Goal: Task Accomplishment & Management: Manage account settings

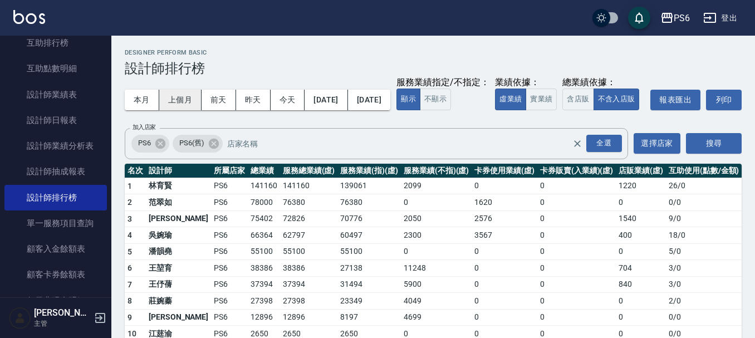
click at [183, 92] on button "上個月" at bounding box center [180, 100] width 42 height 21
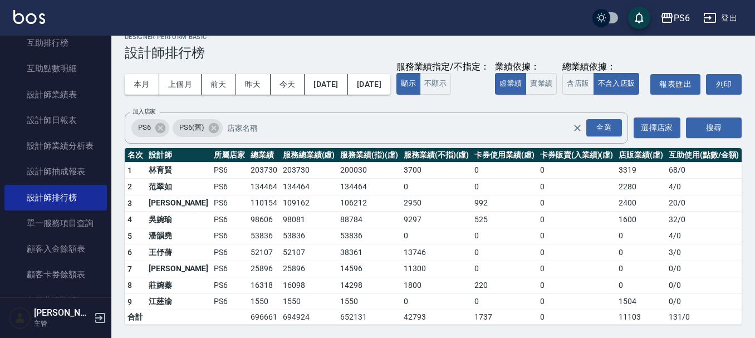
scroll to position [38, 0]
click at [142, 74] on button "本月" at bounding box center [142, 84] width 35 height 21
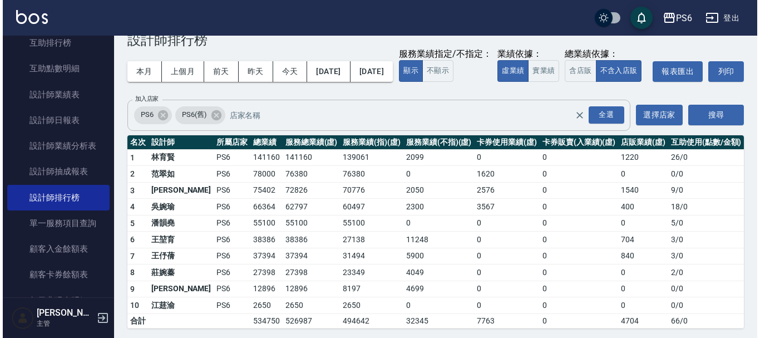
scroll to position [54, 0]
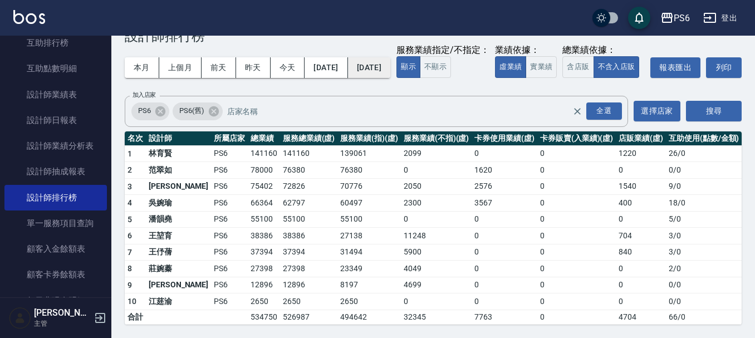
click at [390, 57] on button "[DATE]" at bounding box center [369, 67] width 42 height 21
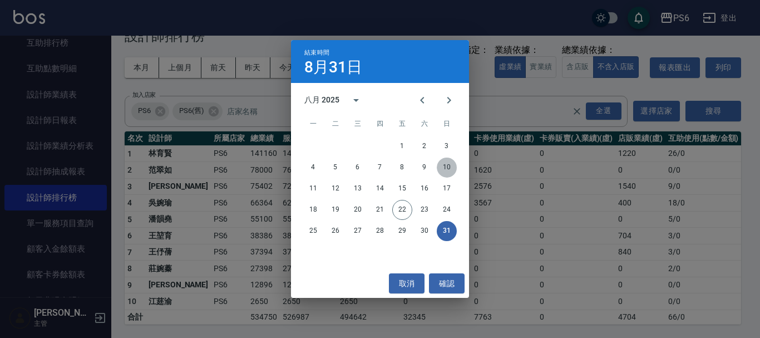
click at [449, 164] on button "10" at bounding box center [447, 168] width 20 height 20
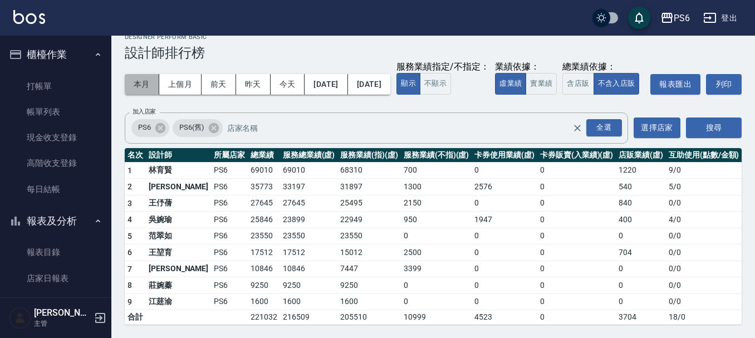
click at [138, 74] on button "本月" at bounding box center [142, 84] width 35 height 21
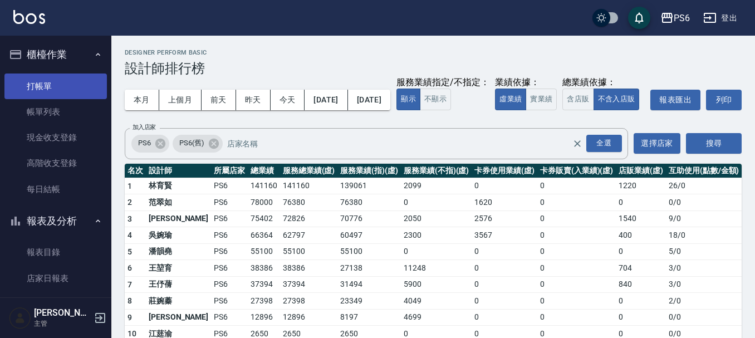
click at [52, 87] on link "打帳單" at bounding box center [55, 86] width 102 height 26
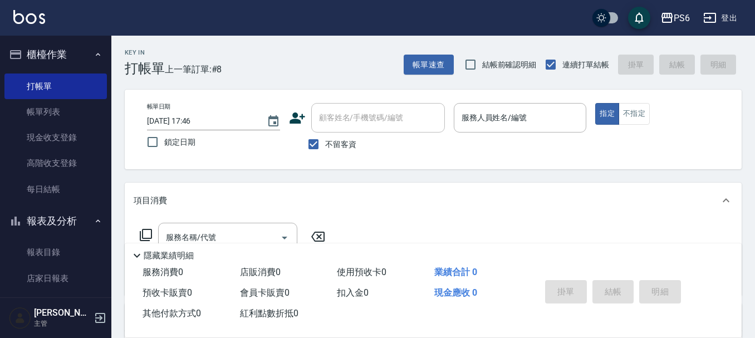
click at [296, 119] on icon at bounding box center [297, 117] width 16 height 11
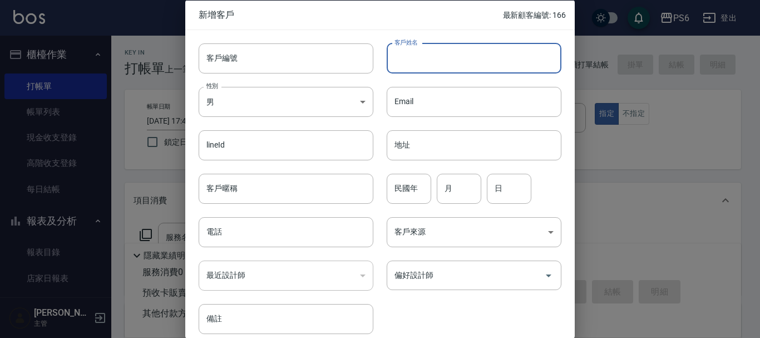
click at [434, 57] on input "客戶姓名" at bounding box center [474, 58] width 175 height 30
type input "[PERSON_NAME]"
click at [243, 235] on input "電話" at bounding box center [286, 232] width 175 height 30
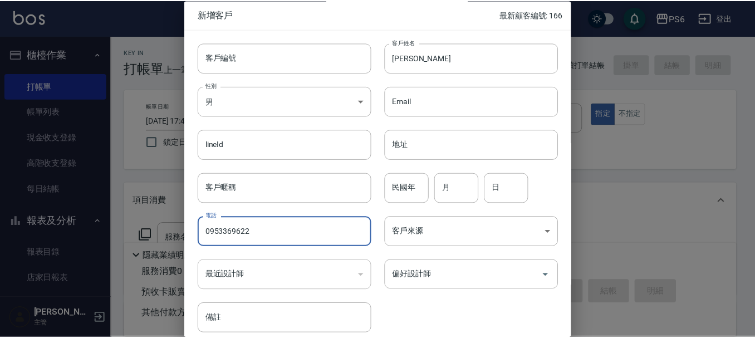
scroll to position [48, 0]
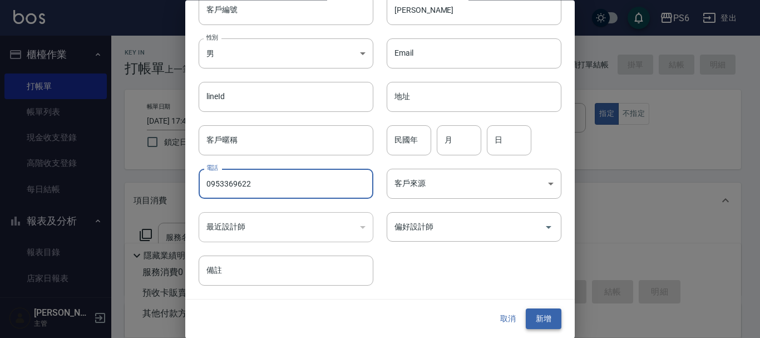
type input "0953369622"
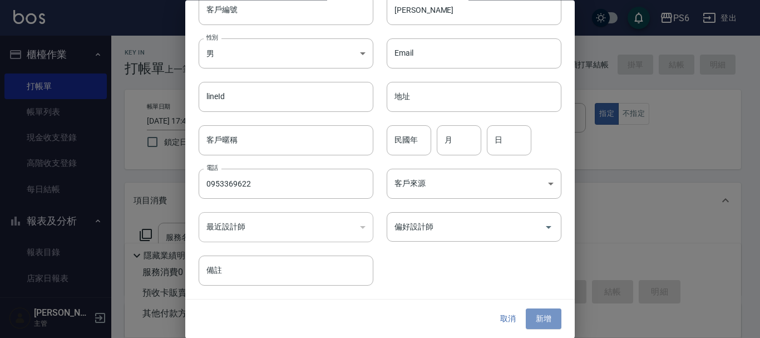
click at [537, 317] on button "新增" at bounding box center [544, 319] width 36 height 21
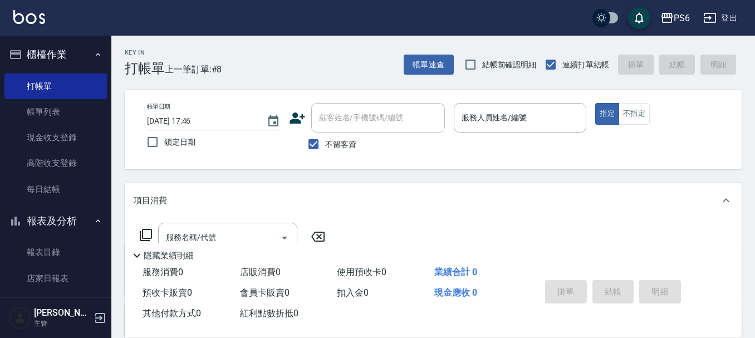
click at [468, 134] on p at bounding box center [520, 138] width 133 height 12
click at [467, 125] on input "服務人員姓名/編號" at bounding box center [520, 117] width 123 height 19
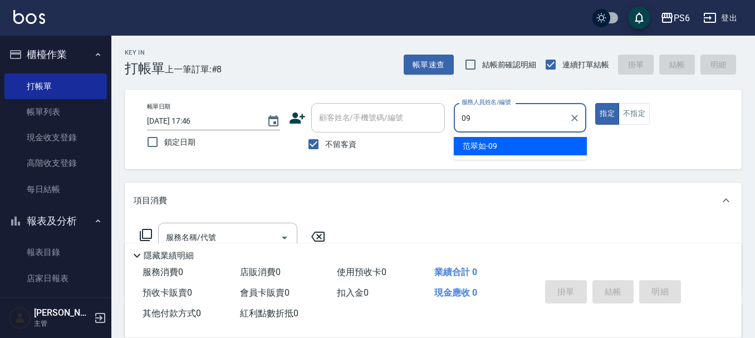
type input "[PERSON_NAME]-09"
type button "true"
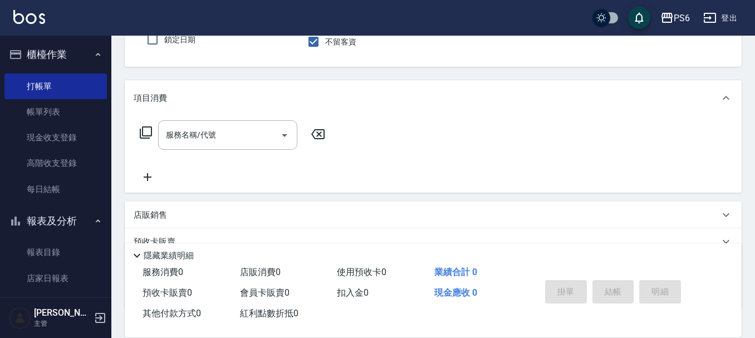
scroll to position [111, 0]
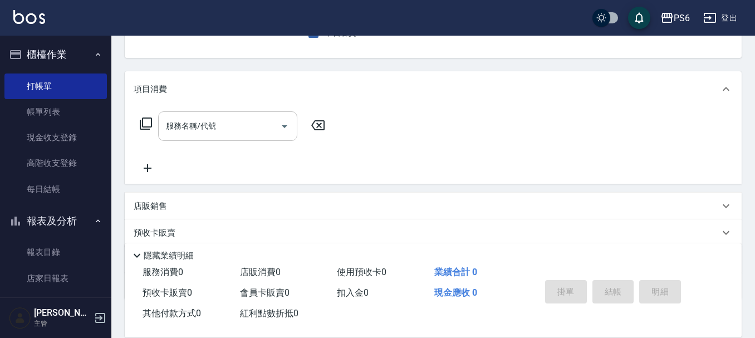
click at [230, 128] on input "服務名稱/代號" at bounding box center [219, 125] width 112 height 19
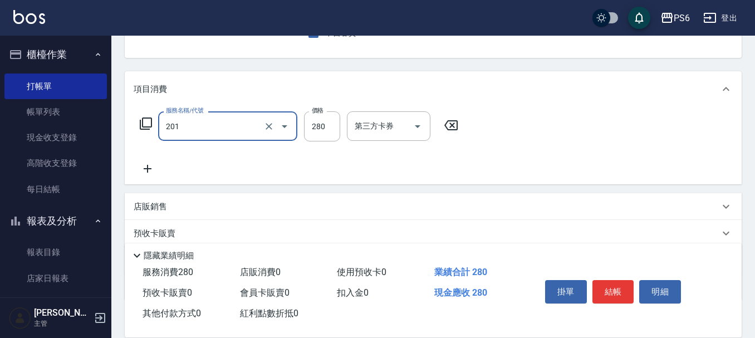
type input "一般洗髮(201)"
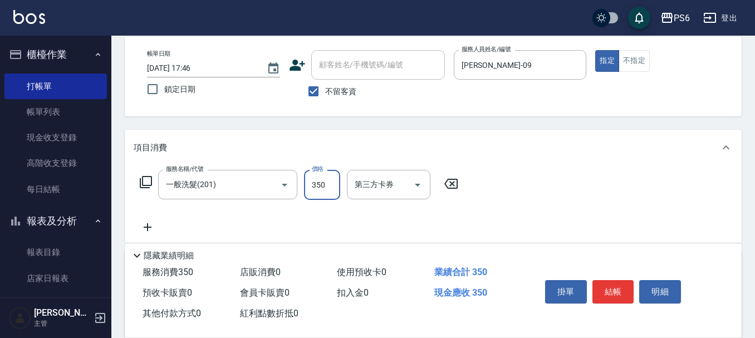
scroll to position [0, 0]
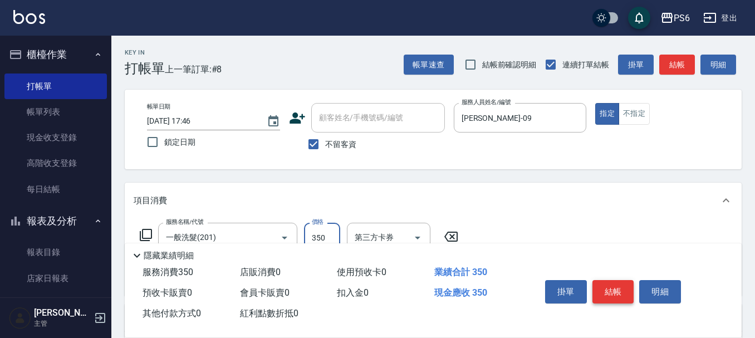
type input "350"
click at [605, 293] on button "結帳" at bounding box center [613, 291] width 42 height 23
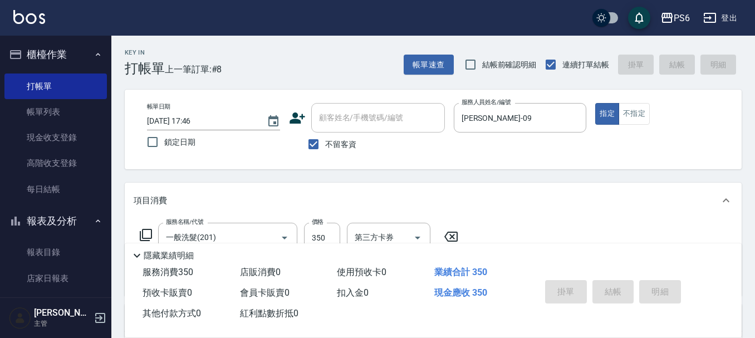
type input "[DATE] 17:47"
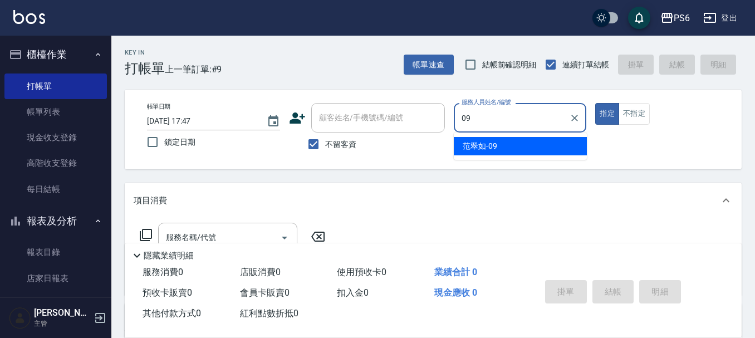
type input "[PERSON_NAME]-09"
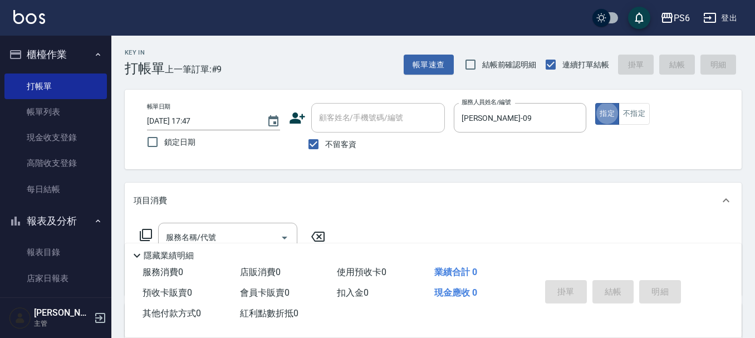
scroll to position [56, 0]
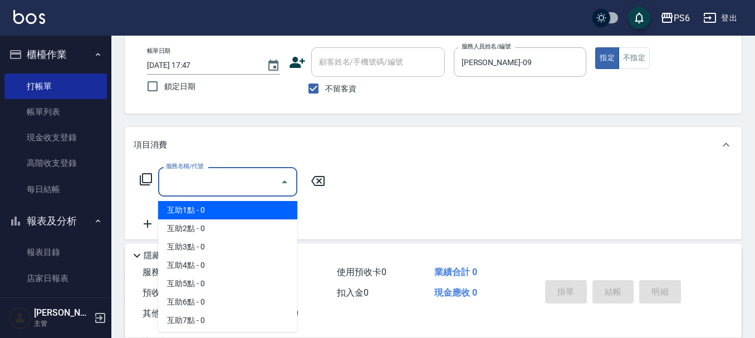
click at [252, 178] on input "服務名稱/代號" at bounding box center [219, 181] width 112 height 19
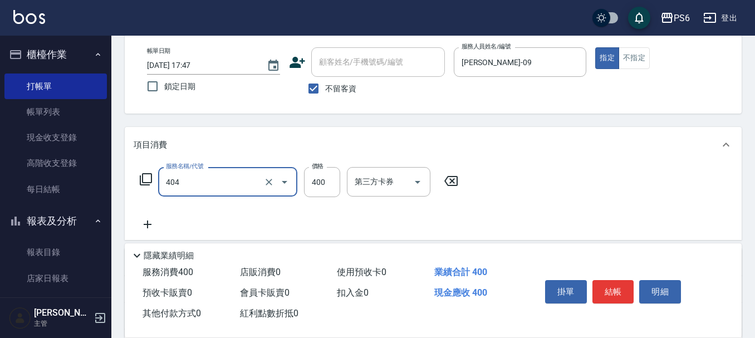
type input "B級剪髮(404)"
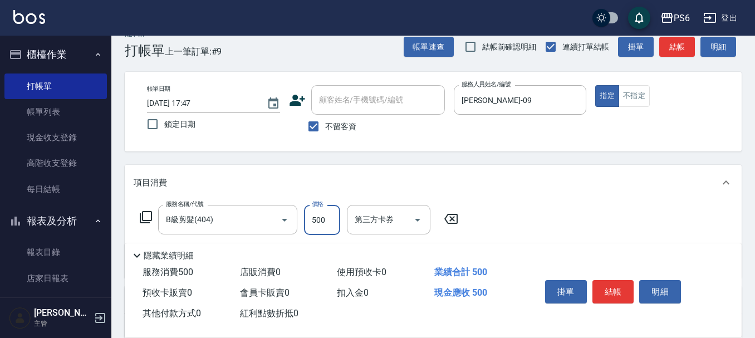
scroll to position [0, 0]
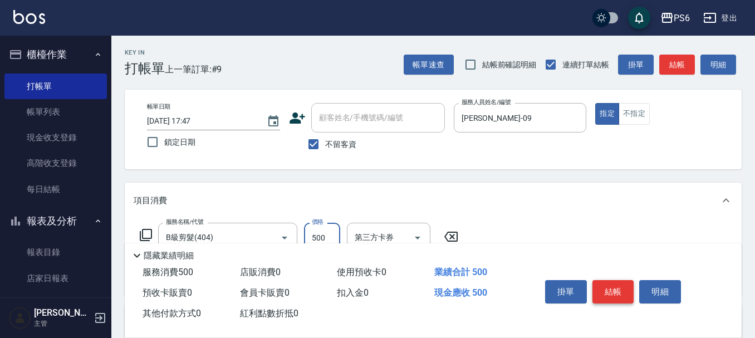
type input "500"
click at [613, 281] on button "結帳" at bounding box center [613, 291] width 42 height 23
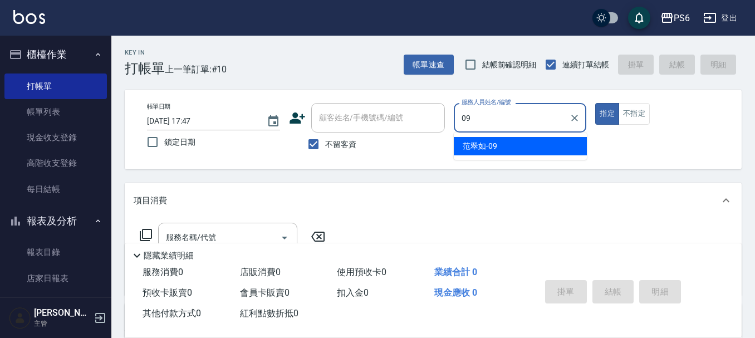
type input "[PERSON_NAME]-09"
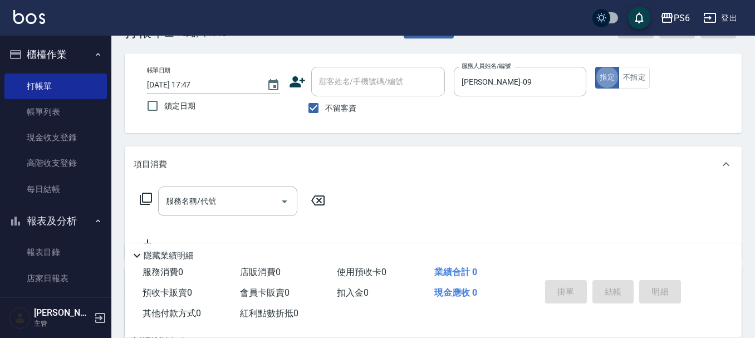
scroll to position [56, 0]
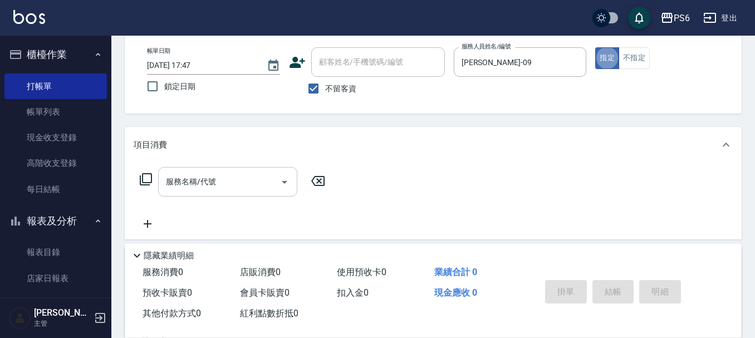
click at [237, 174] on input "服務名稱/代號" at bounding box center [219, 181] width 112 height 19
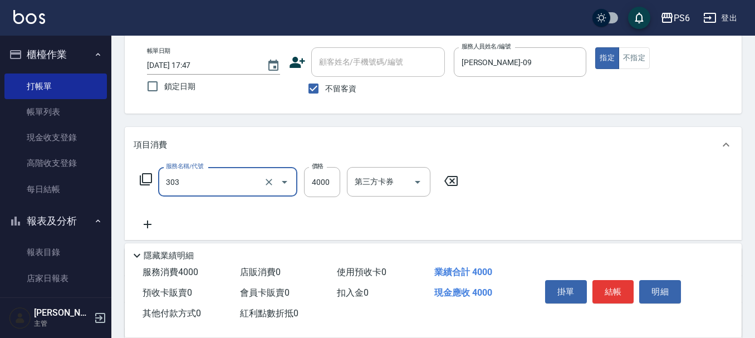
type input "塑形燙(303)"
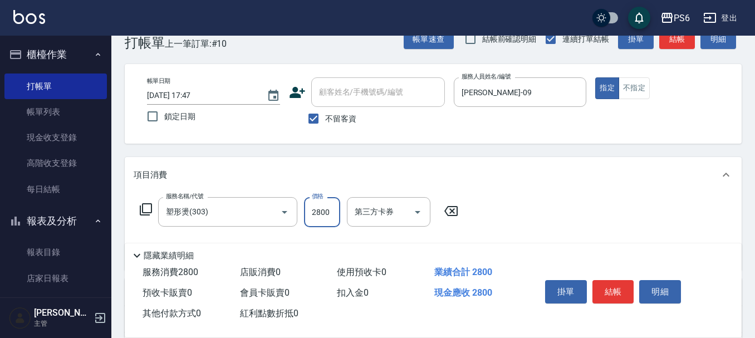
scroll to position [0, 0]
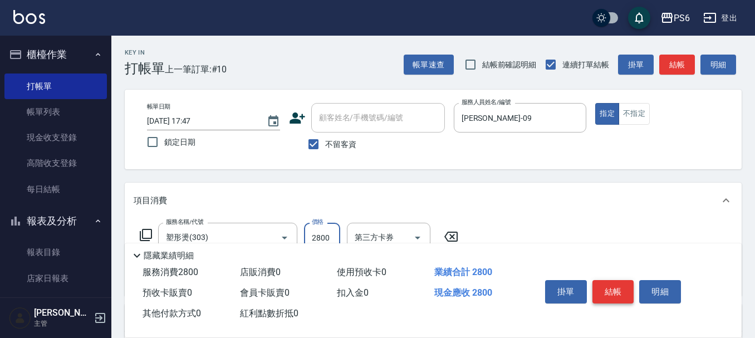
type input "2800"
click at [605, 289] on button "結帳" at bounding box center [613, 291] width 42 height 23
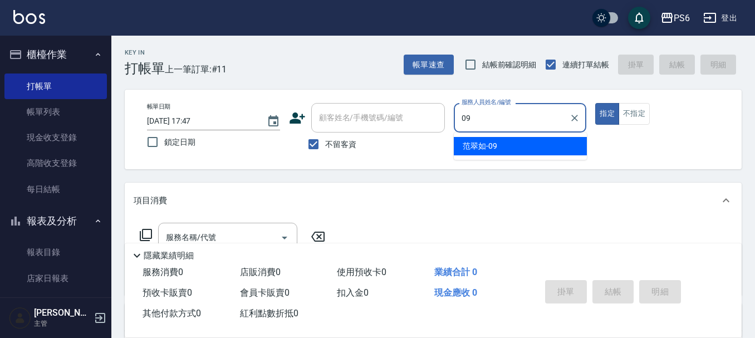
type input "[PERSON_NAME]-09"
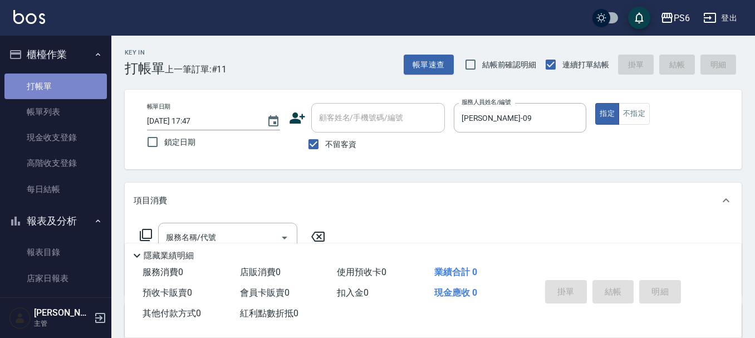
click at [69, 87] on link "打帳單" at bounding box center [55, 86] width 102 height 26
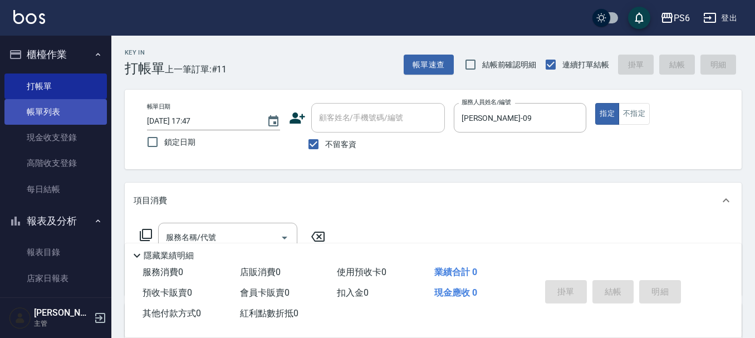
click at [66, 116] on link "帳單列表" at bounding box center [55, 112] width 102 height 26
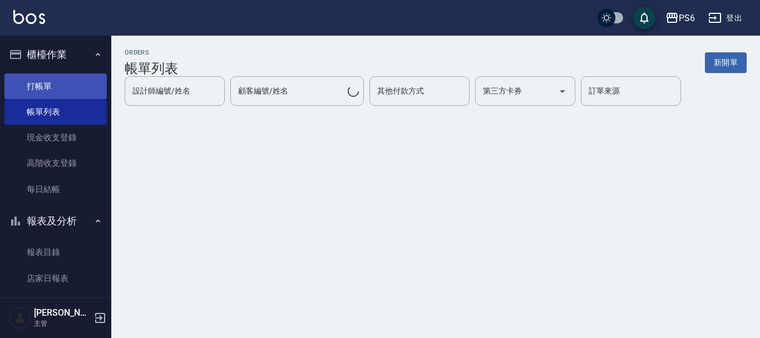
click at [68, 88] on link "打帳單" at bounding box center [55, 86] width 102 height 26
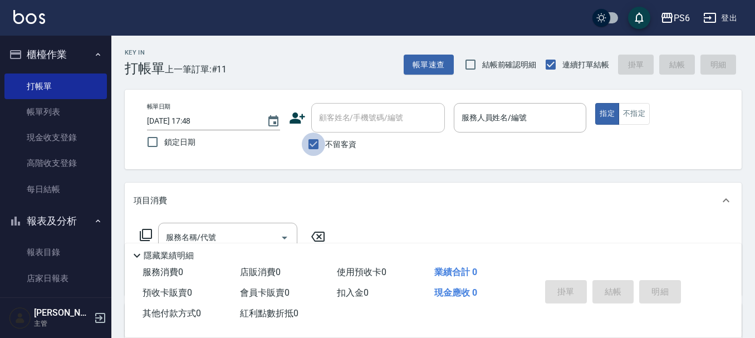
drag, startPoint x: 318, startPoint y: 140, endPoint x: 344, endPoint y: 105, distance: 43.9
click at [319, 140] on input "不留客資" at bounding box center [313, 143] width 23 height 23
checkbox input "false"
click at [344, 105] on div "顧客姓名/手機號碼/編號" at bounding box center [378, 118] width 134 height 30
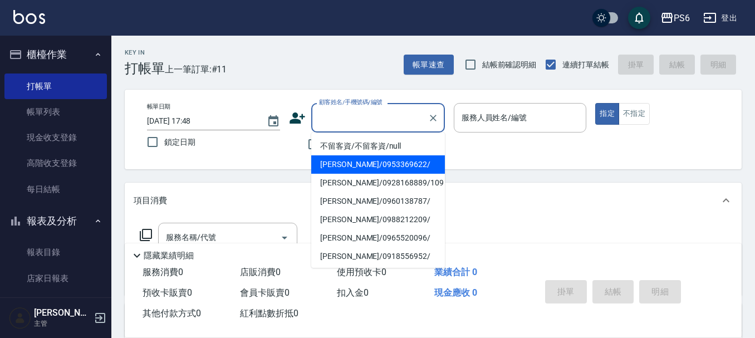
click at [369, 163] on li "[PERSON_NAME]/0953369622/" at bounding box center [378, 164] width 134 height 18
type input "[PERSON_NAME]/0953369622/"
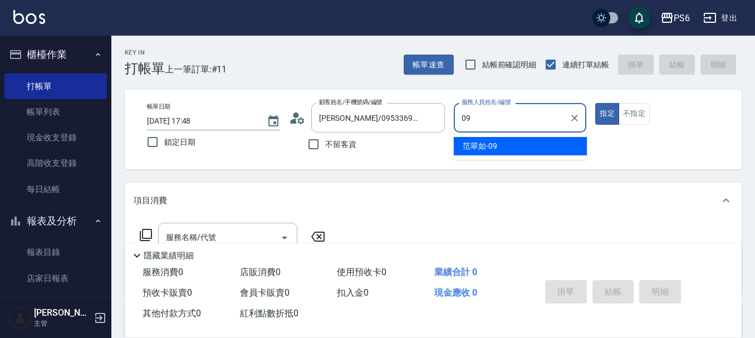
type input "0"
type input "[PERSON_NAME]-28"
type button "true"
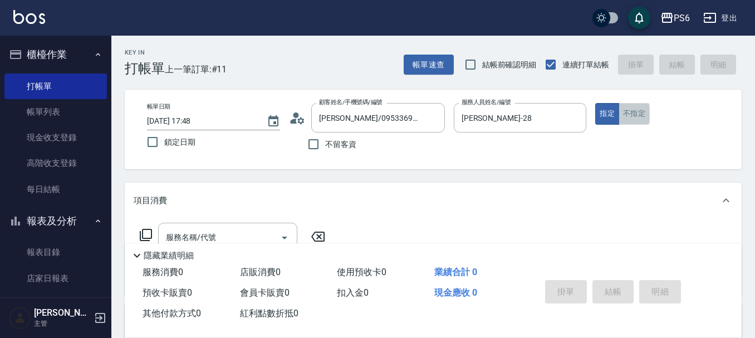
click at [630, 115] on button "不指定" at bounding box center [633, 114] width 31 height 22
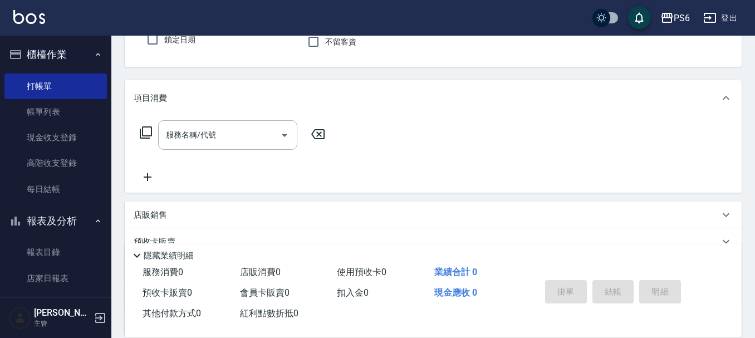
scroll to position [111, 0]
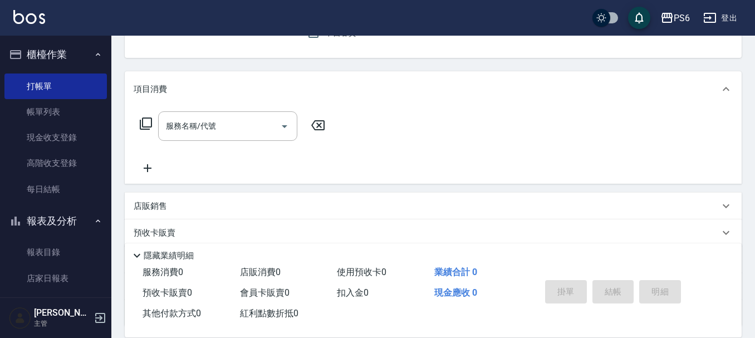
click at [143, 124] on icon at bounding box center [146, 123] width 12 height 12
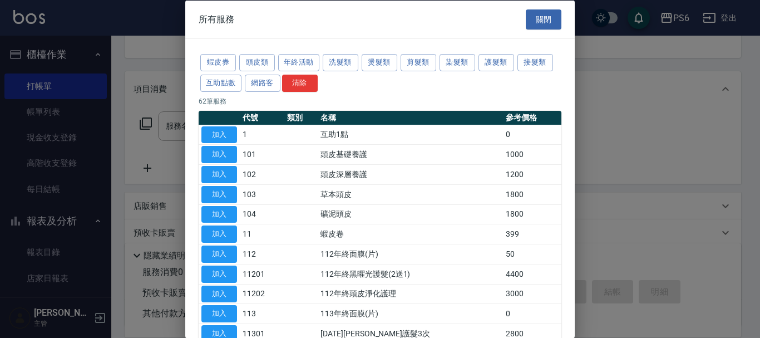
click at [139, 169] on div at bounding box center [380, 169] width 760 height 338
click at [162, 132] on div at bounding box center [380, 169] width 760 height 338
click at [526, 22] on button "關閉" at bounding box center [544, 19] width 36 height 21
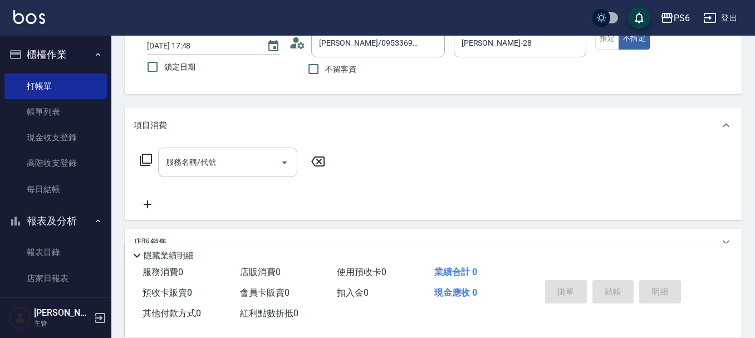
scroll to position [56, 0]
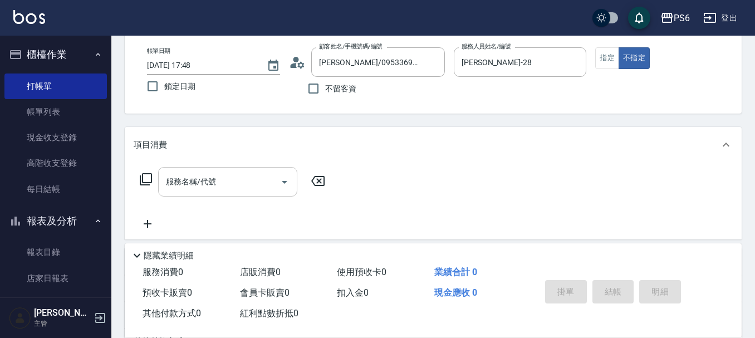
click at [223, 180] on input "服務名稱/代號" at bounding box center [219, 181] width 112 height 19
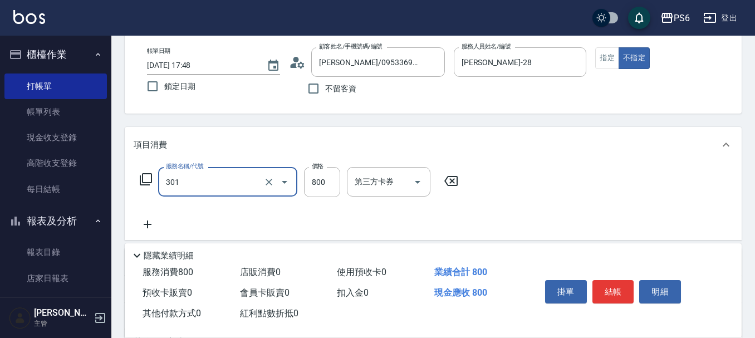
type input "局部燙髮(301)"
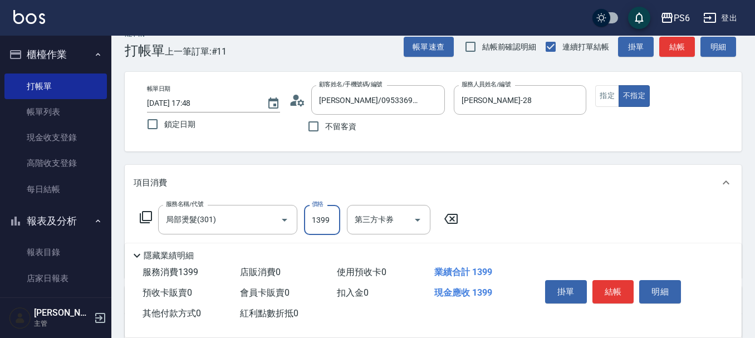
scroll to position [0, 0]
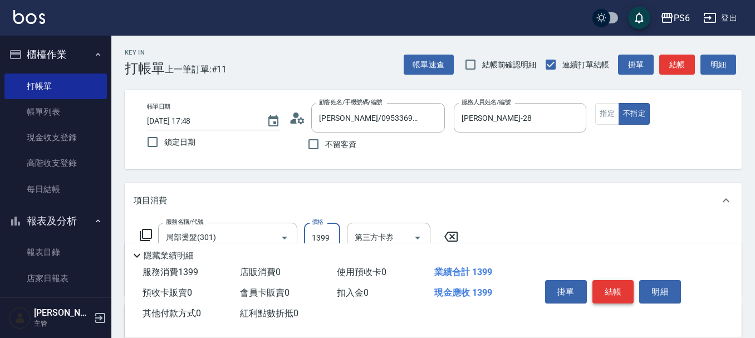
type input "1399"
click at [619, 286] on button "結帳" at bounding box center [613, 291] width 42 height 23
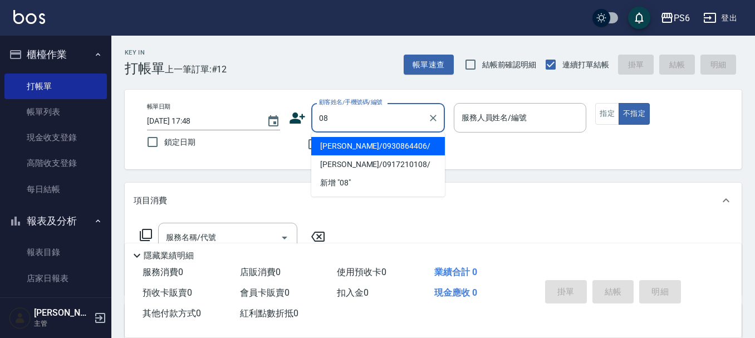
type input "[PERSON_NAME]/0930864406/"
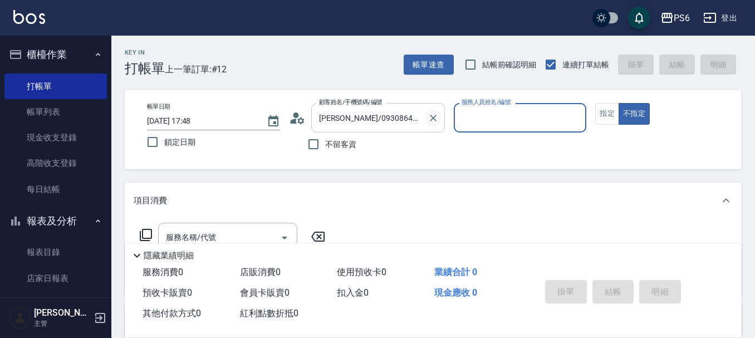
click at [430, 121] on icon "Clear" at bounding box center [433, 117] width 11 height 11
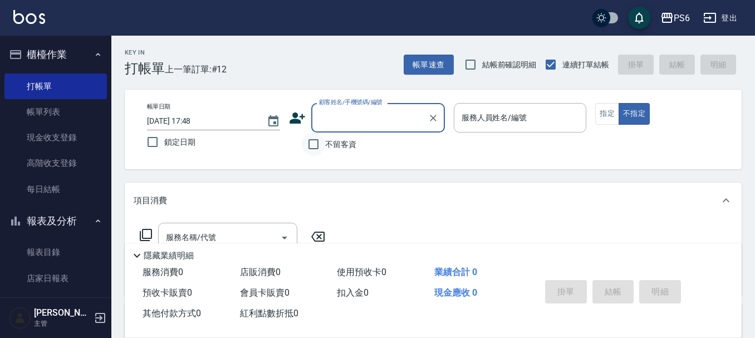
click at [314, 147] on input "不留客資" at bounding box center [313, 143] width 23 height 23
checkbox input "true"
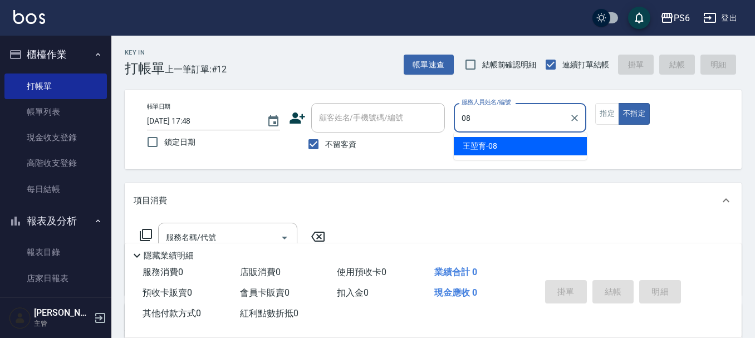
type input "[PERSON_NAME]-08"
type button "false"
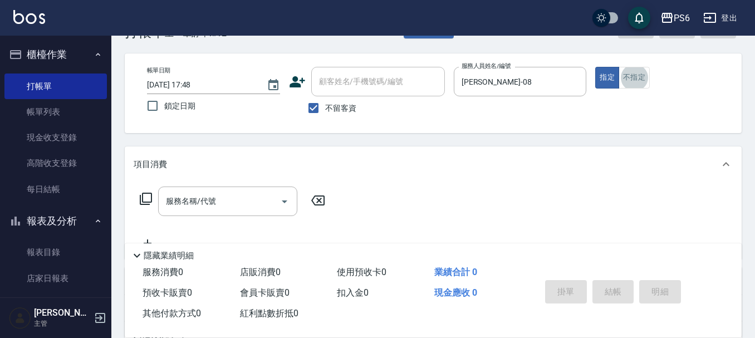
scroll to position [56, 0]
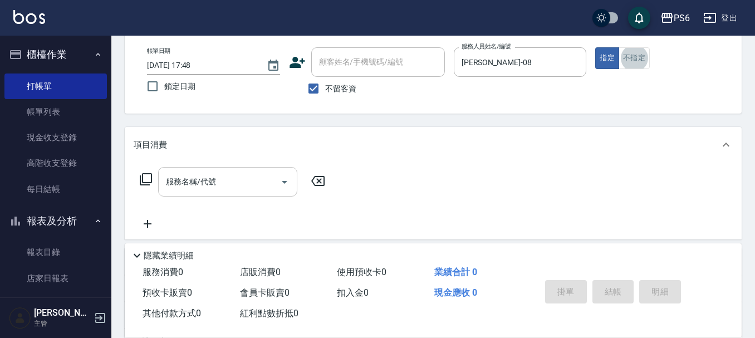
click at [248, 177] on input "服務名稱/代號" at bounding box center [219, 181] width 112 height 19
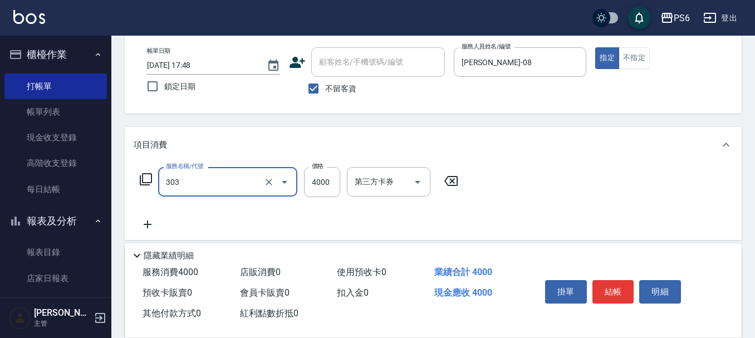
type input "塑形燙(303)"
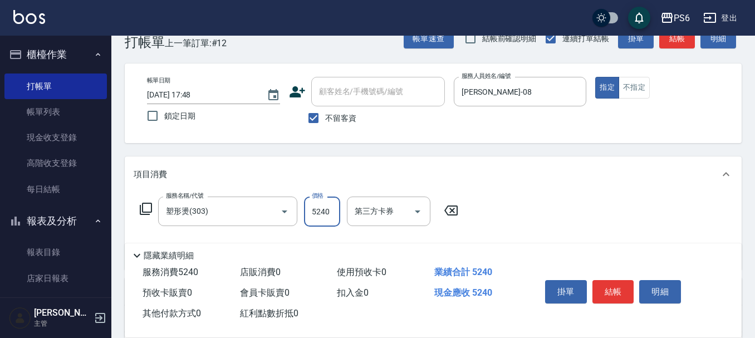
scroll to position [0, 0]
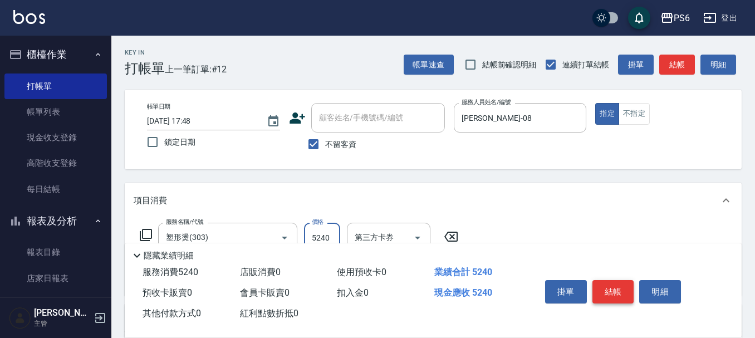
type input "5240"
click at [612, 281] on button "結帳" at bounding box center [613, 291] width 42 height 23
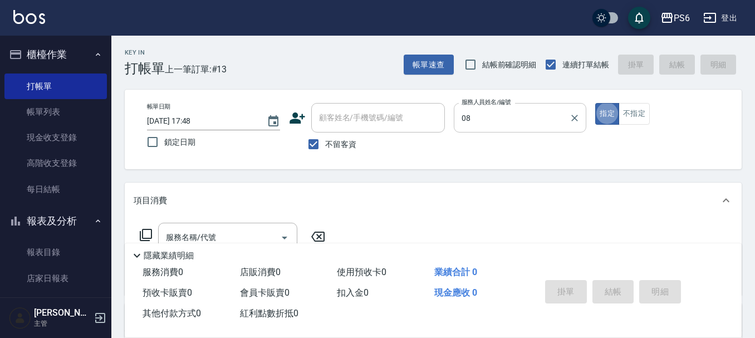
type input "[PERSON_NAME]-08"
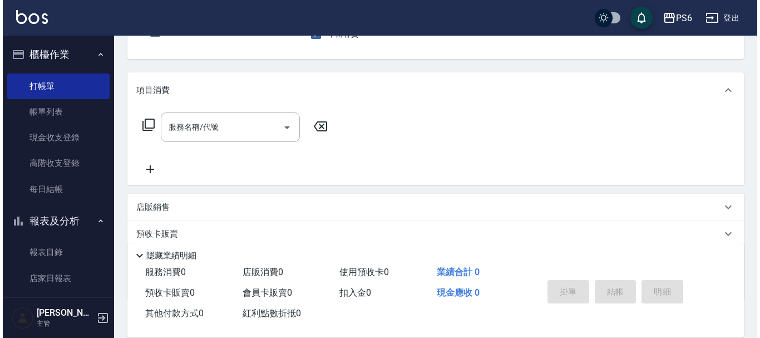
scroll to position [111, 0]
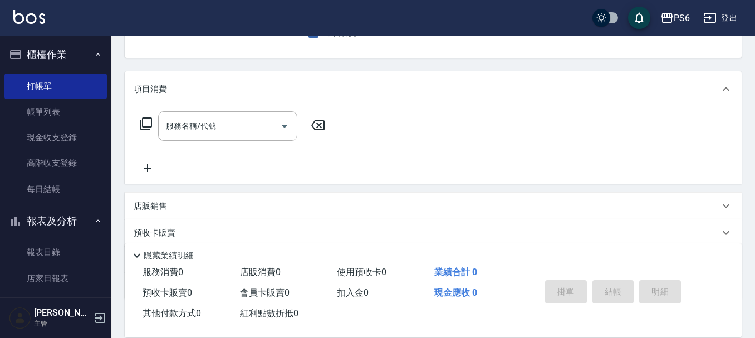
click at [149, 120] on icon at bounding box center [145, 123] width 13 height 13
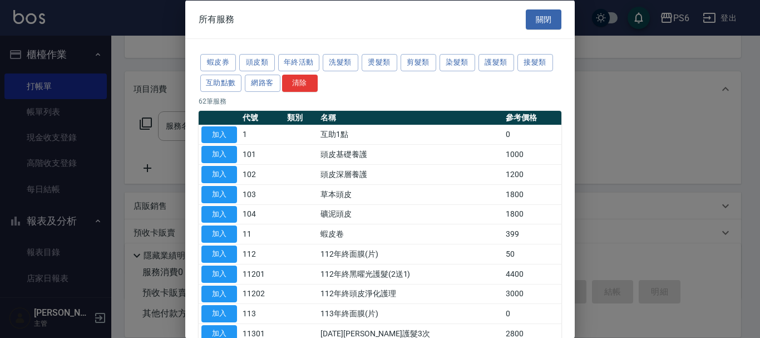
click at [501, 63] on button "護髮類" at bounding box center [497, 62] width 36 height 17
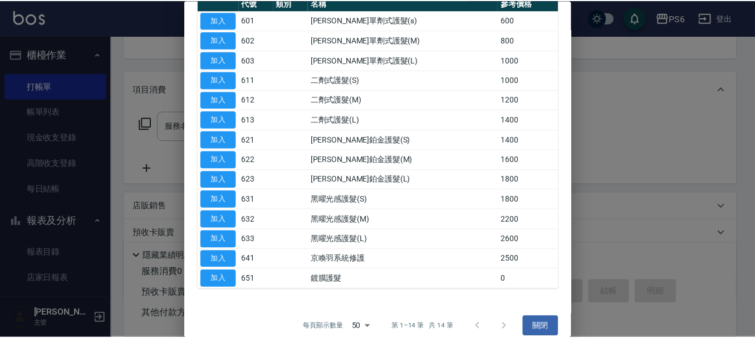
scroll to position [126, 0]
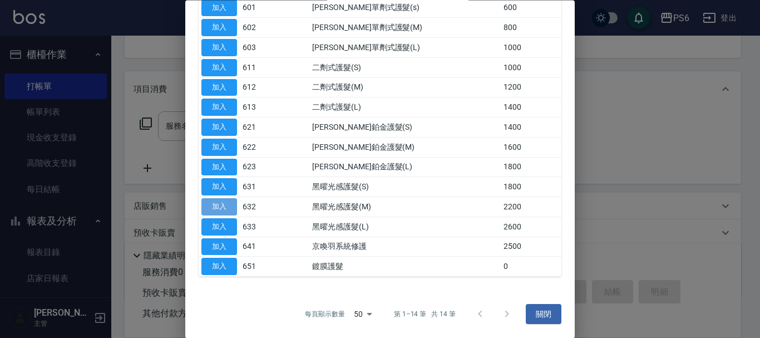
click at [220, 206] on button "加入" at bounding box center [220, 207] width 36 height 17
type input "黑曜光感護髮(M)(632)"
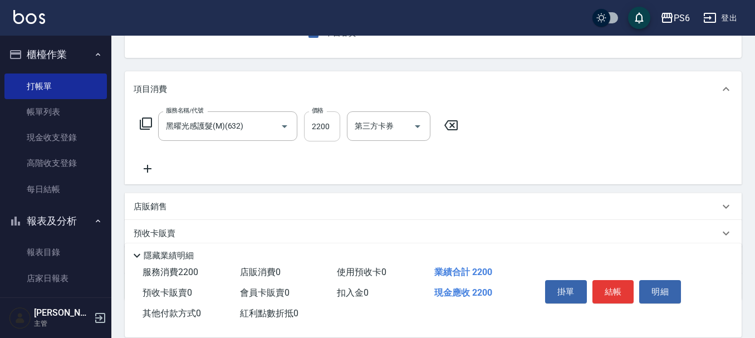
click at [323, 141] on input "2200" at bounding box center [322, 126] width 36 height 30
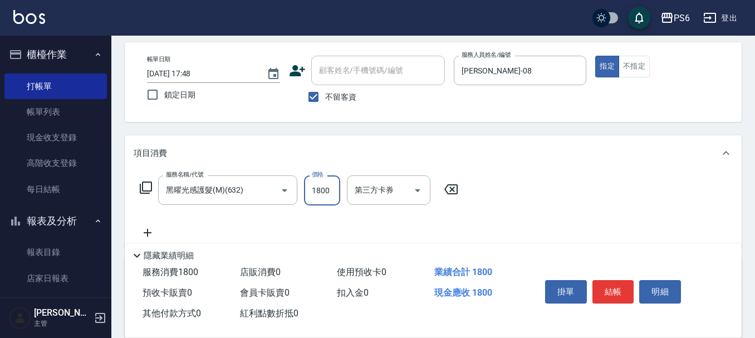
scroll to position [0, 0]
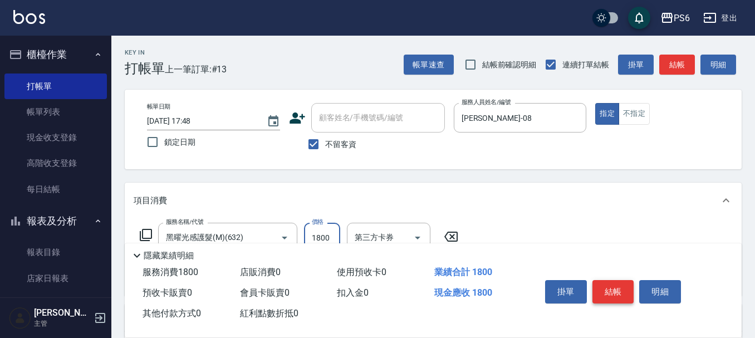
type input "1800"
click at [616, 285] on button "結帳" at bounding box center [613, 291] width 42 height 23
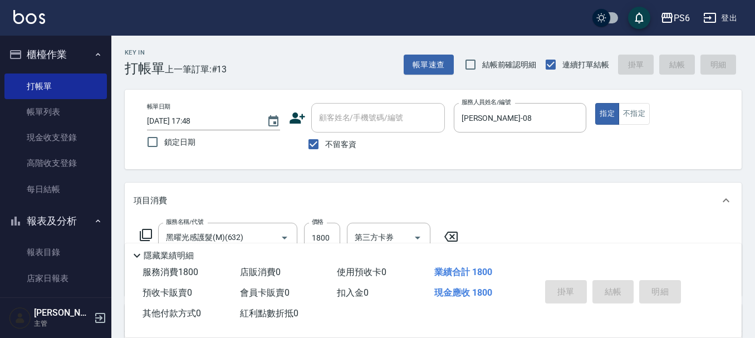
type input "[DATE] 17:49"
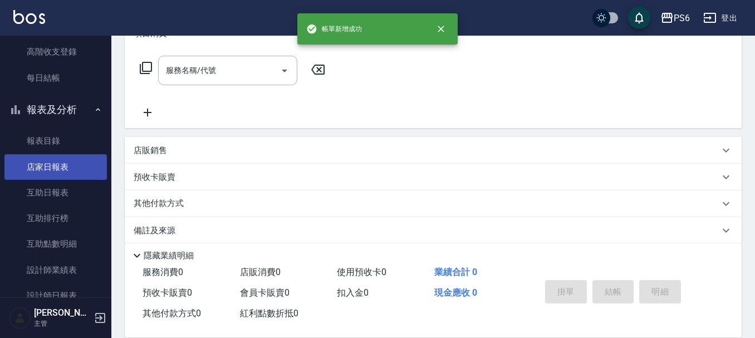
scroll to position [223, 0]
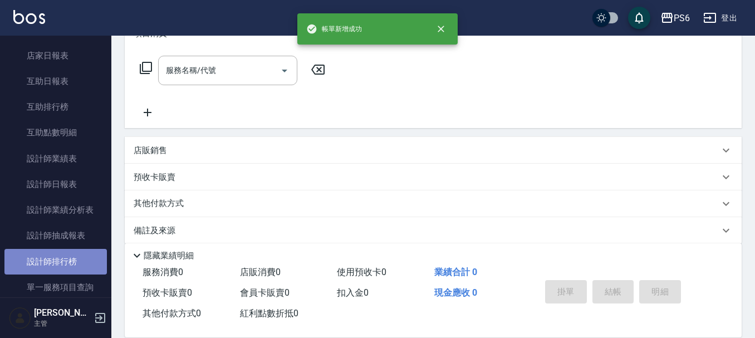
click at [67, 267] on link "設計師排行榜" at bounding box center [55, 262] width 102 height 26
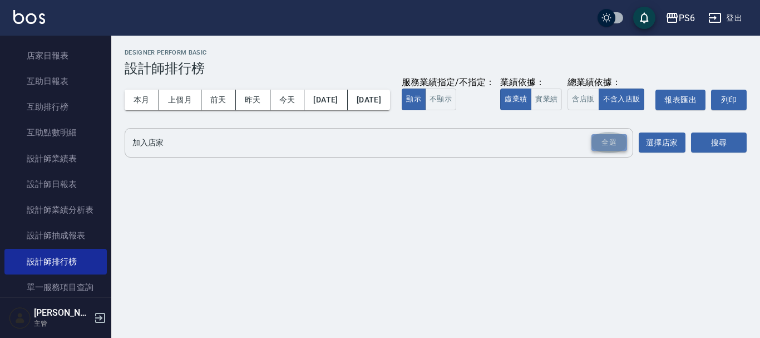
drag, startPoint x: 608, startPoint y: 158, endPoint x: 729, endPoint y: 184, distance: 123.5
click at [612, 151] on div "全選" at bounding box center [610, 142] width 36 height 17
click at [718, 154] on button "搜尋" at bounding box center [719, 143] width 56 height 21
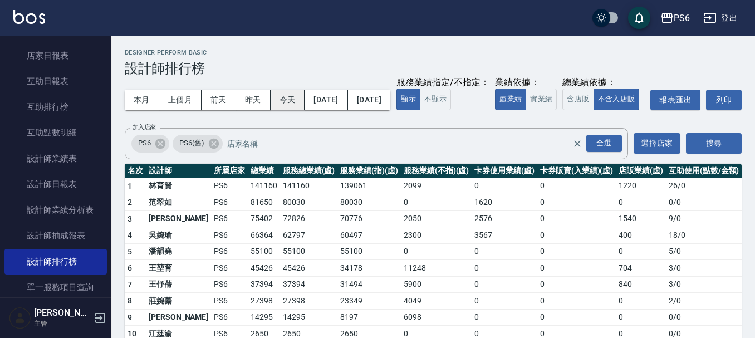
click at [280, 96] on button "今天" at bounding box center [288, 100] width 35 height 21
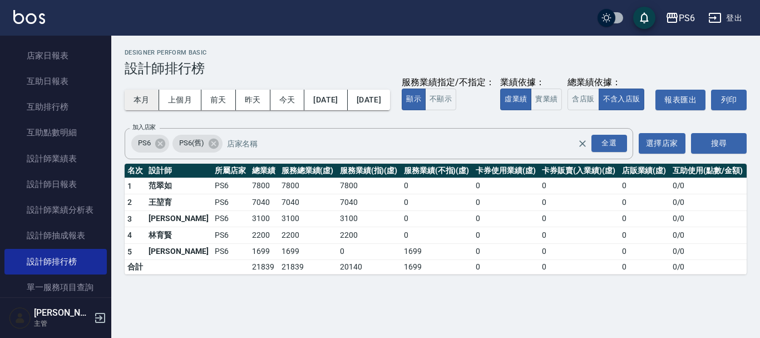
click at [144, 104] on button "本月" at bounding box center [142, 100] width 35 height 21
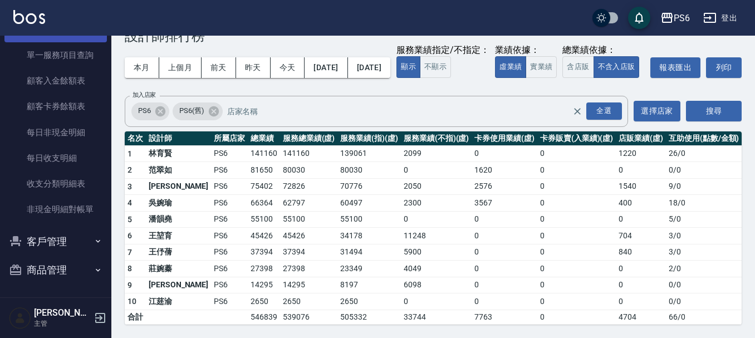
scroll to position [455, 0]
click at [65, 236] on button "客戶管理" at bounding box center [55, 241] width 102 height 29
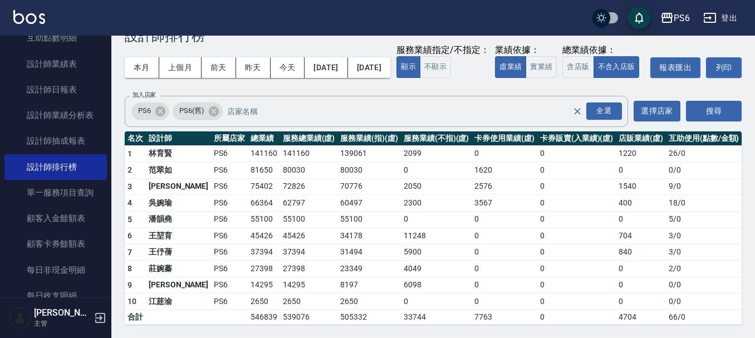
scroll to position [318, 0]
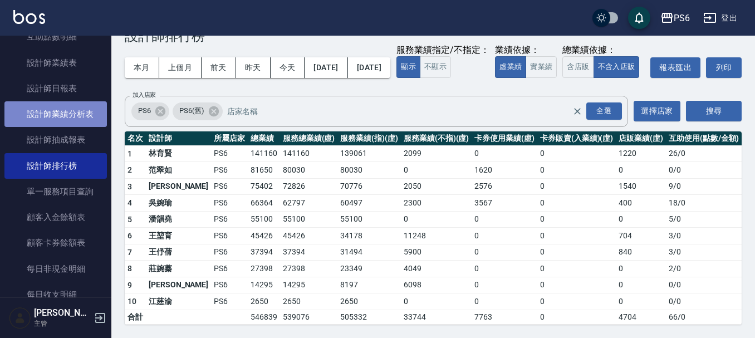
click at [81, 113] on link "設計師業績分析表" at bounding box center [55, 114] width 102 height 26
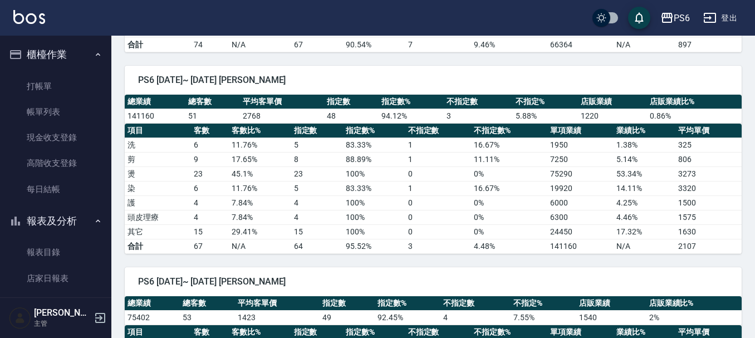
scroll to position [445, 0]
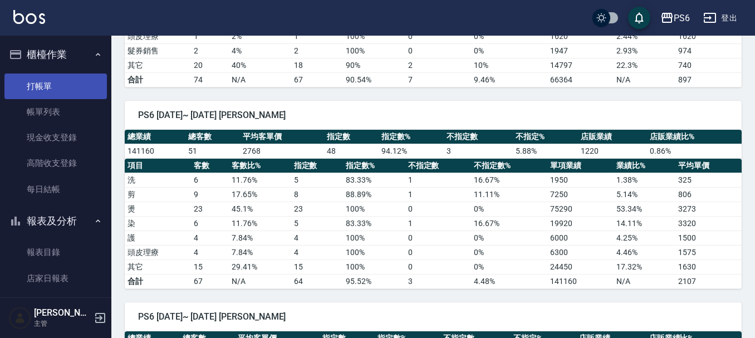
click at [38, 80] on link "打帳單" at bounding box center [55, 86] width 102 height 26
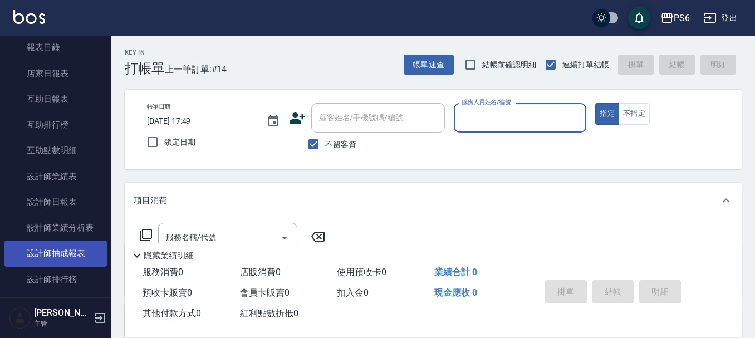
scroll to position [223, 0]
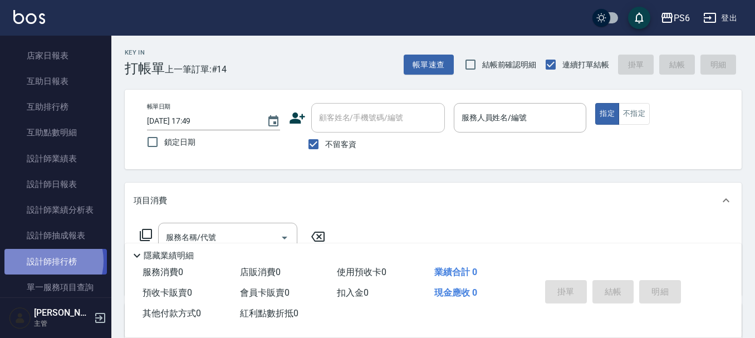
click at [48, 261] on link "設計師排行榜" at bounding box center [55, 262] width 102 height 26
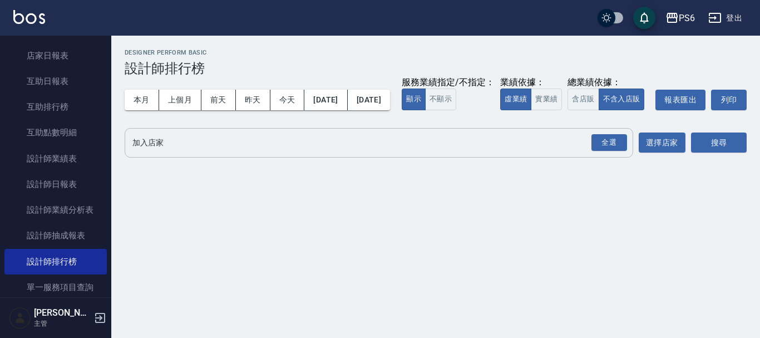
click at [203, 158] on div "全選 加入店家" at bounding box center [379, 143] width 509 height 30
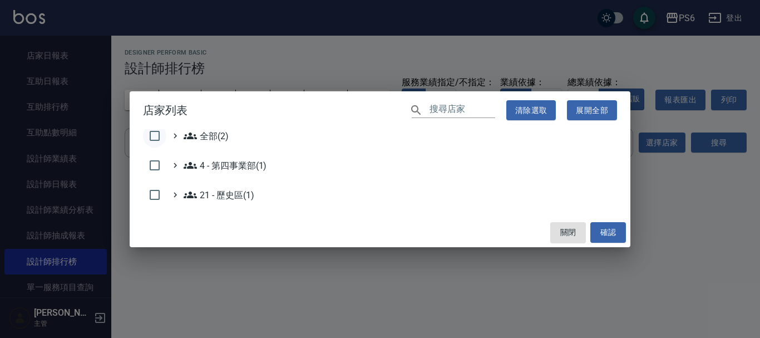
click at [151, 140] on input "checkbox" at bounding box center [154, 135] width 23 height 23
checkbox input "true"
click at [621, 232] on button "確認" at bounding box center [609, 232] width 36 height 21
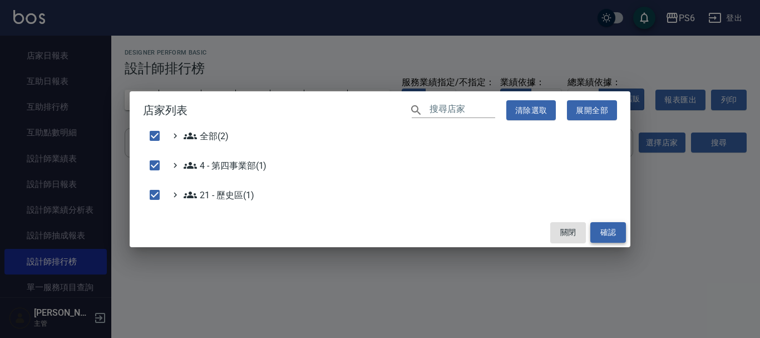
checkbox input "false"
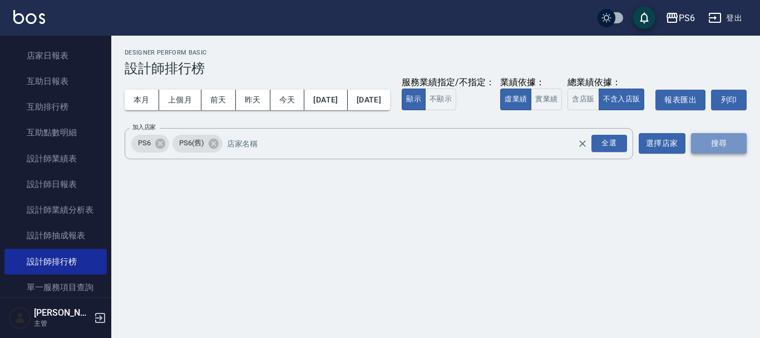
click at [716, 154] on button "搜尋" at bounding box center [719, 143] width 56 height 21
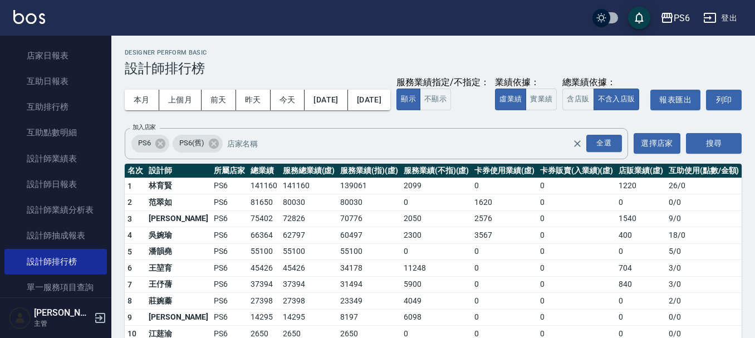
scroll to position [54, 0]
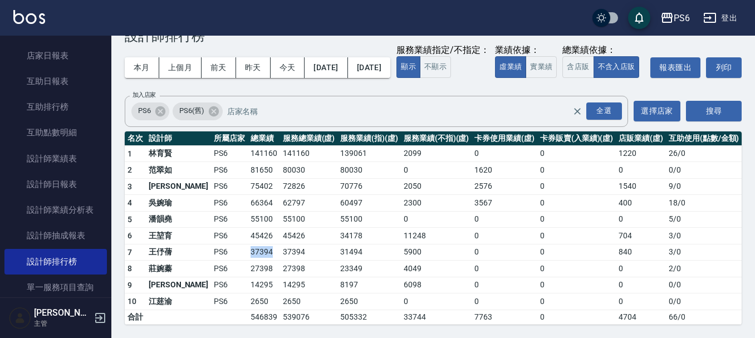
drag, startPoint x: 210, startPoint y: 252, endPoint x: 246, endPoint y: 248, distance: 35.8
click at [246, 248] on tr "7 [PERSON_NAME]PS6 37394 37394 31494 5900 0 0 840 3 / 0" at bounding box center [433, 252] width 617 height 17
drag, startPoint x: 215, startPoint y: 286, endPoint x: 241, endPoint y: 287, distance: 26.2
click at [241, 287] on tr "9 [PERSON_NAME] PS6 14295 14295 8197 6098 0 0 0 0 / 0" at bounding box center [433, 285] width 617 height 17
click at [438, 315] on td "33744" at bounding box center [436, 317] width 71 height 14
